Goal: Task Accomplishment & Management: Use online tool/utility

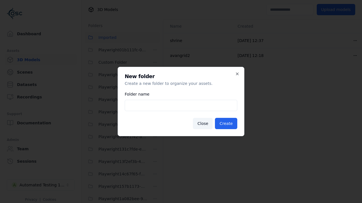
scroll to position [1206, 0]
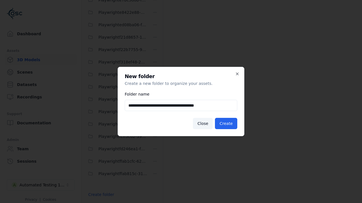
type input "**********"
click at [227, 124] on button "Create" at bounding box center [226, 123] width 22 height 11
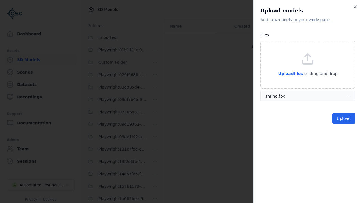
click at [344, 119] on button "Upload" at bounding box center [343, 118] width 23 height 11
